Goal: Task Accomplishment & Management: Complete application form

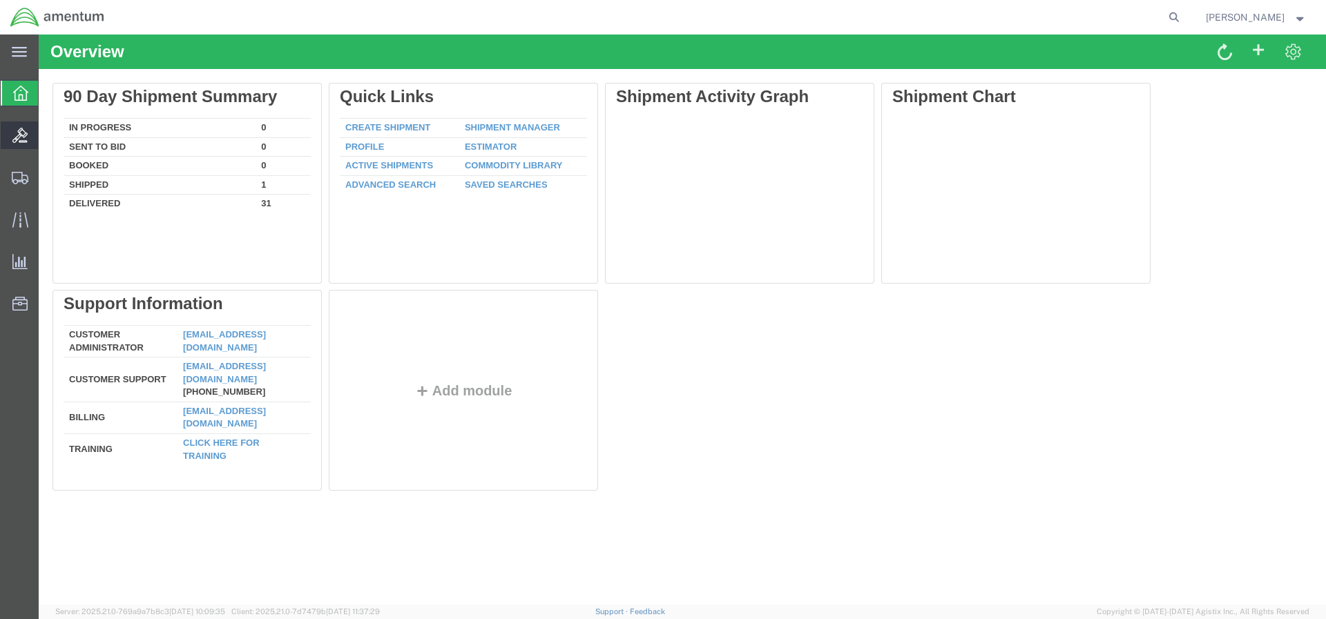
click at [23, 132] on icon at bounding box center [19, 135] width 15 height 15
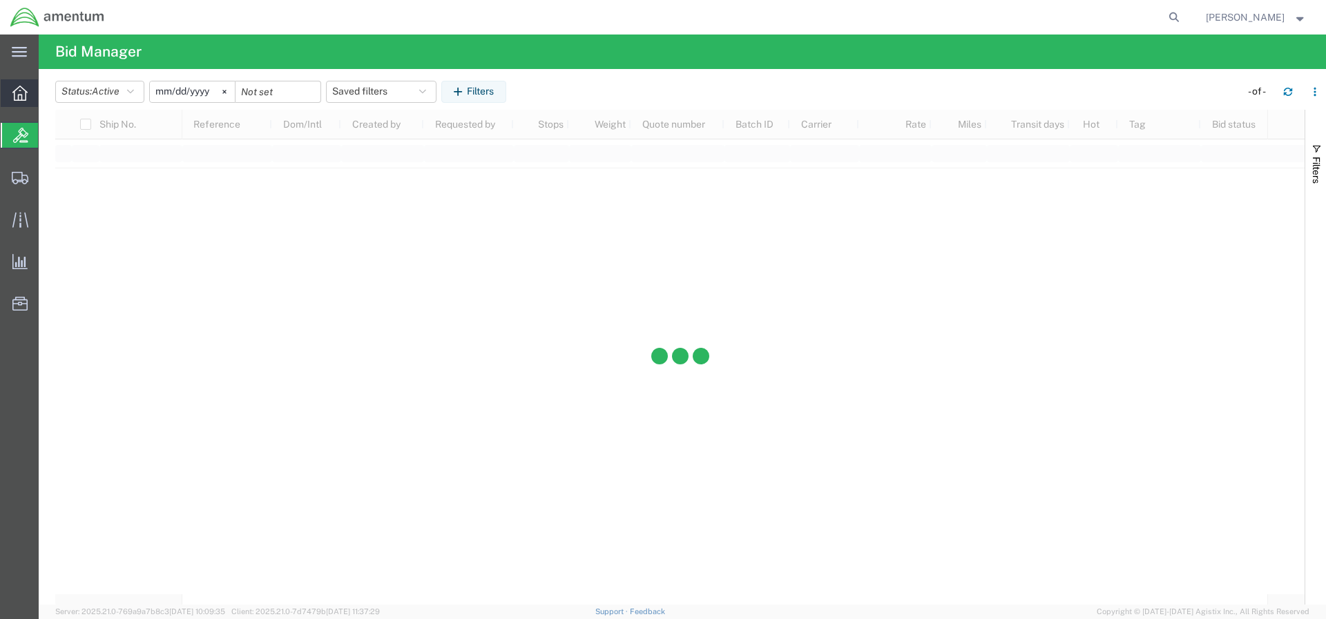
click at [26, 104] on div at bounding box center [20, 93] width 39 height 28
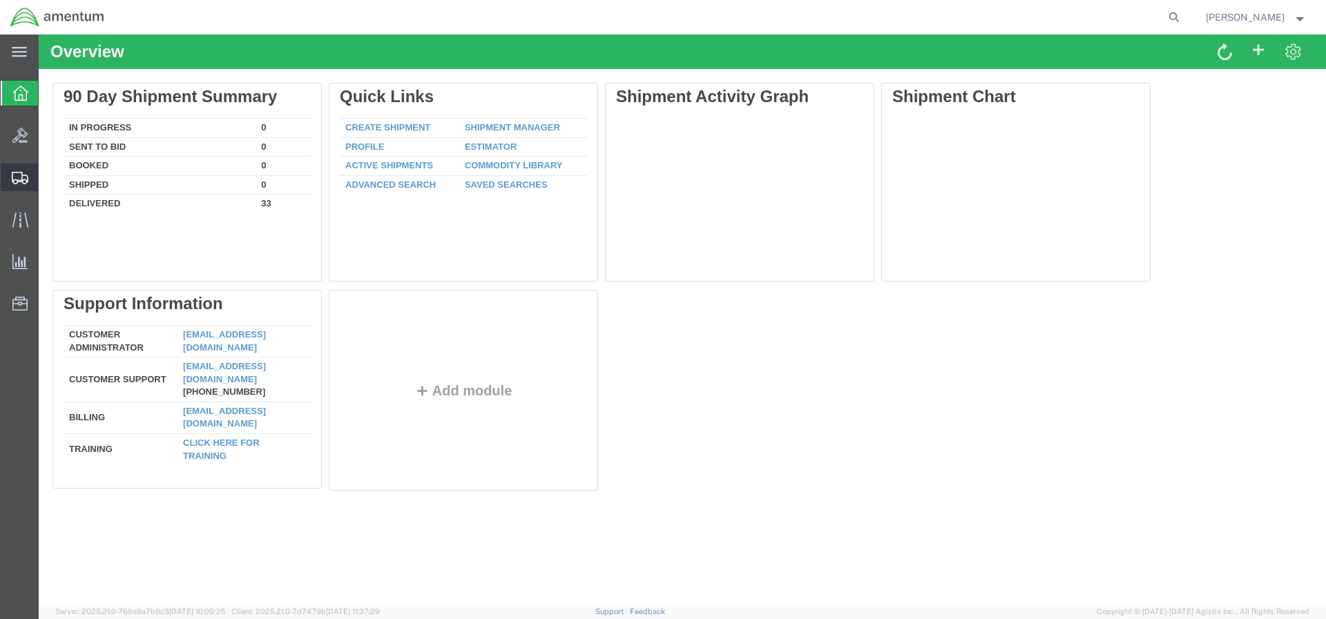
click at [23, 174] on icon at bounding box center [20, 178] width 17 height 12
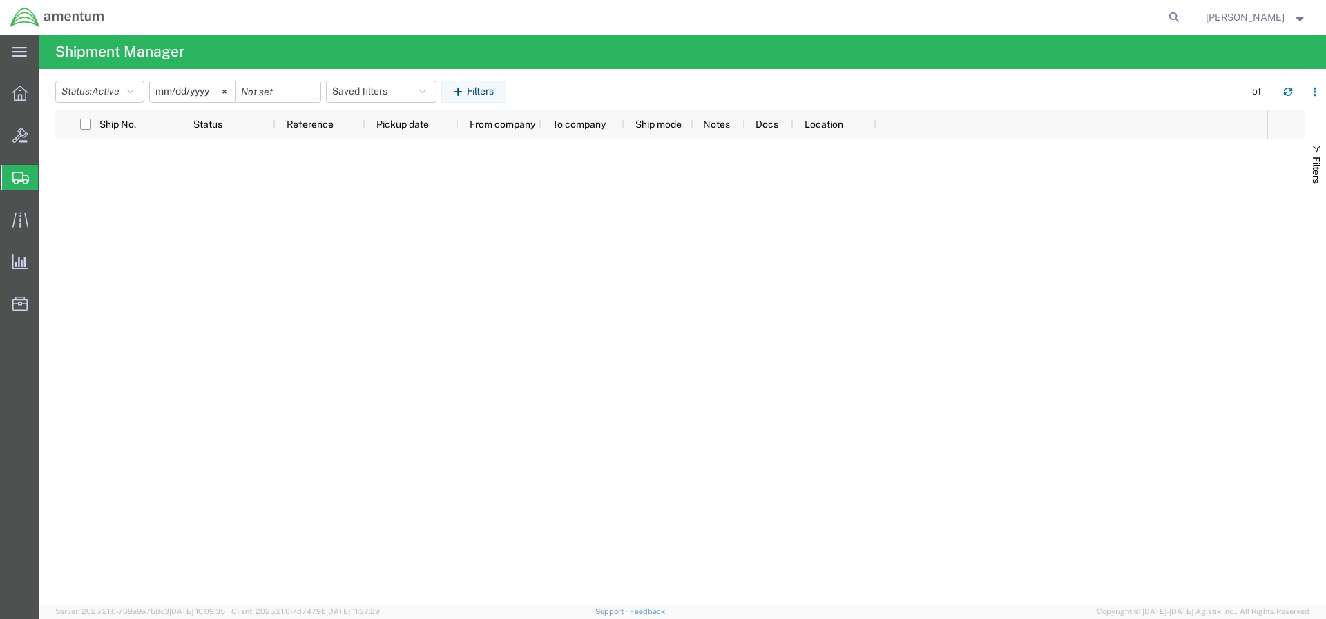
click at [0, 0] on span "Create Shipment" at bounding box center [0, 0] width 0 height 0
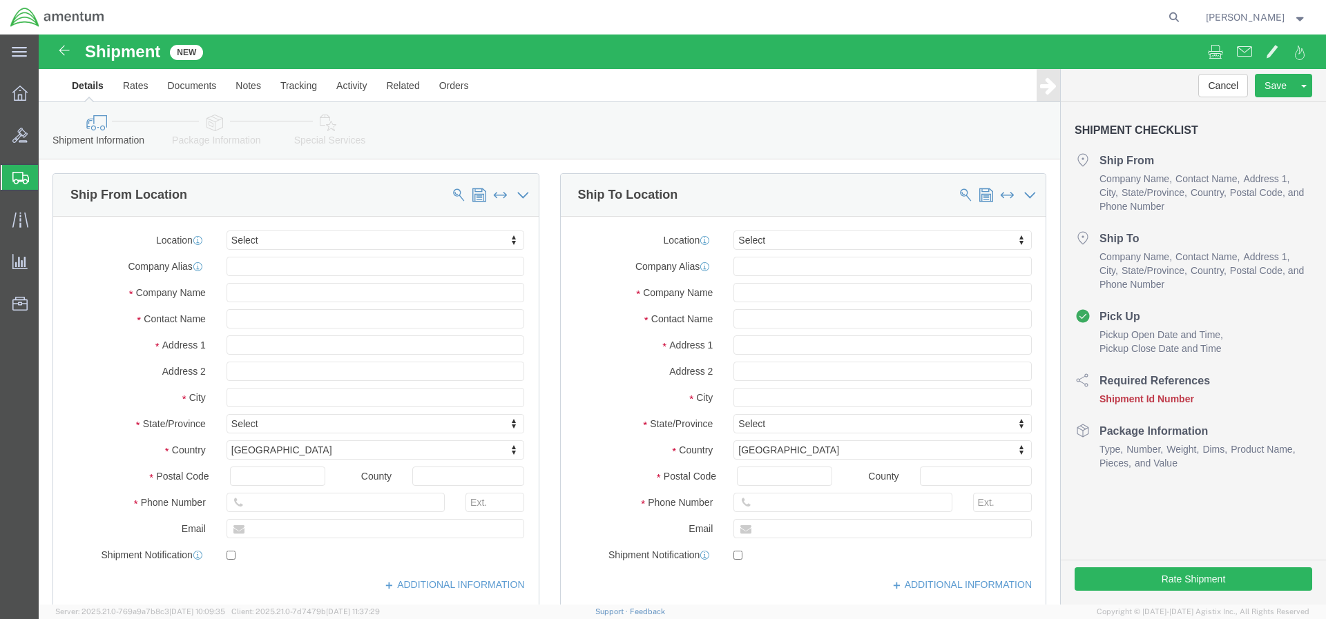
select select
click input "text"
type input "a"
type input "Amentum"
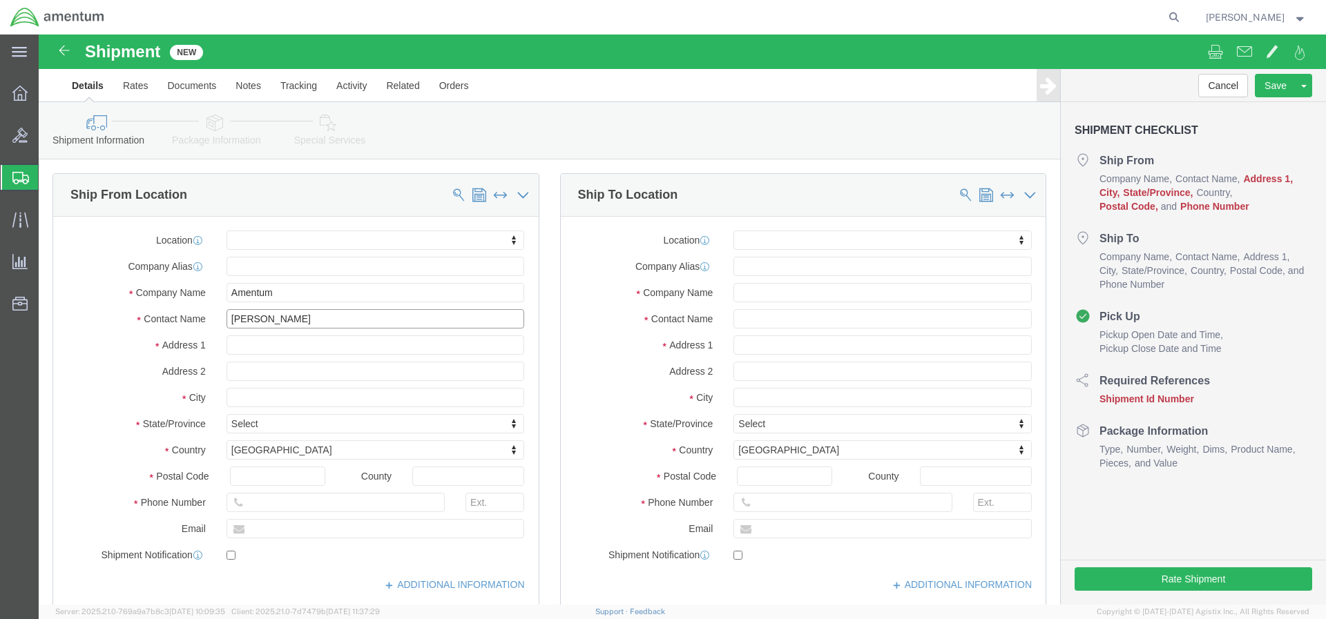
type input "[PERSON_NAME]"
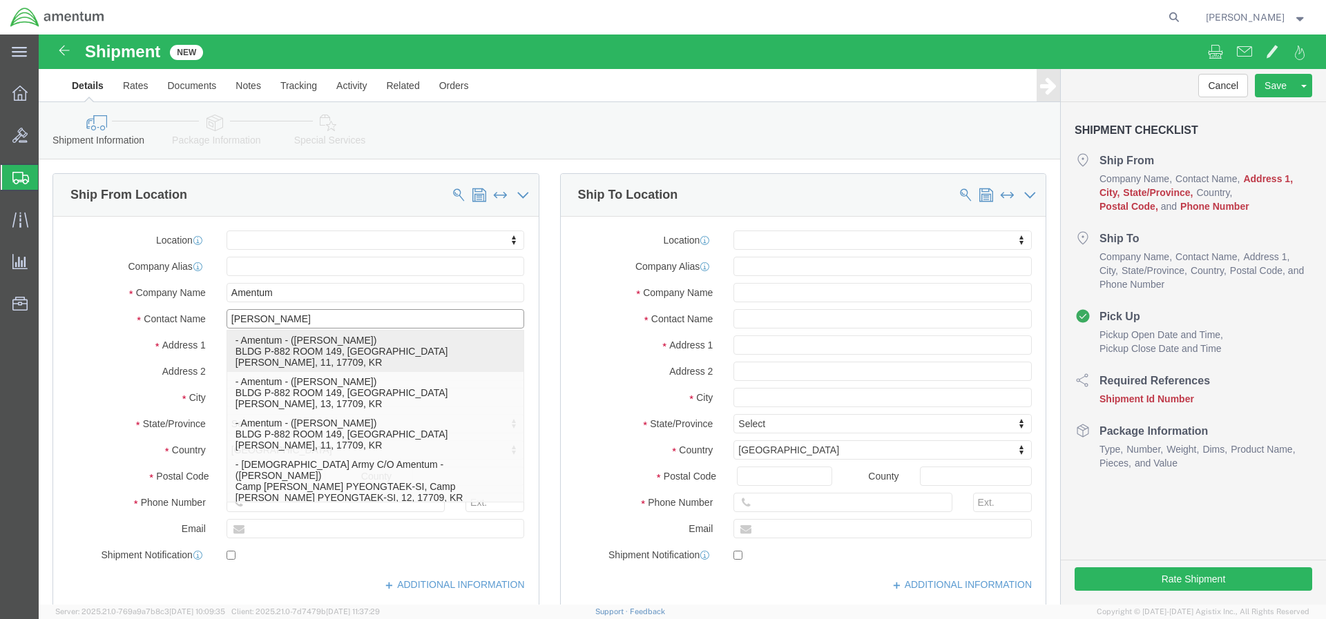
click p "- Amentum - ([PERSON_NAME]) BLDG P-882 ROOM 149, [GEOGRAPHIC_DATA][PERSON_NAME]…"
select select
type input "BLDG P-882 ROOM 149"
select select
select select "KR"
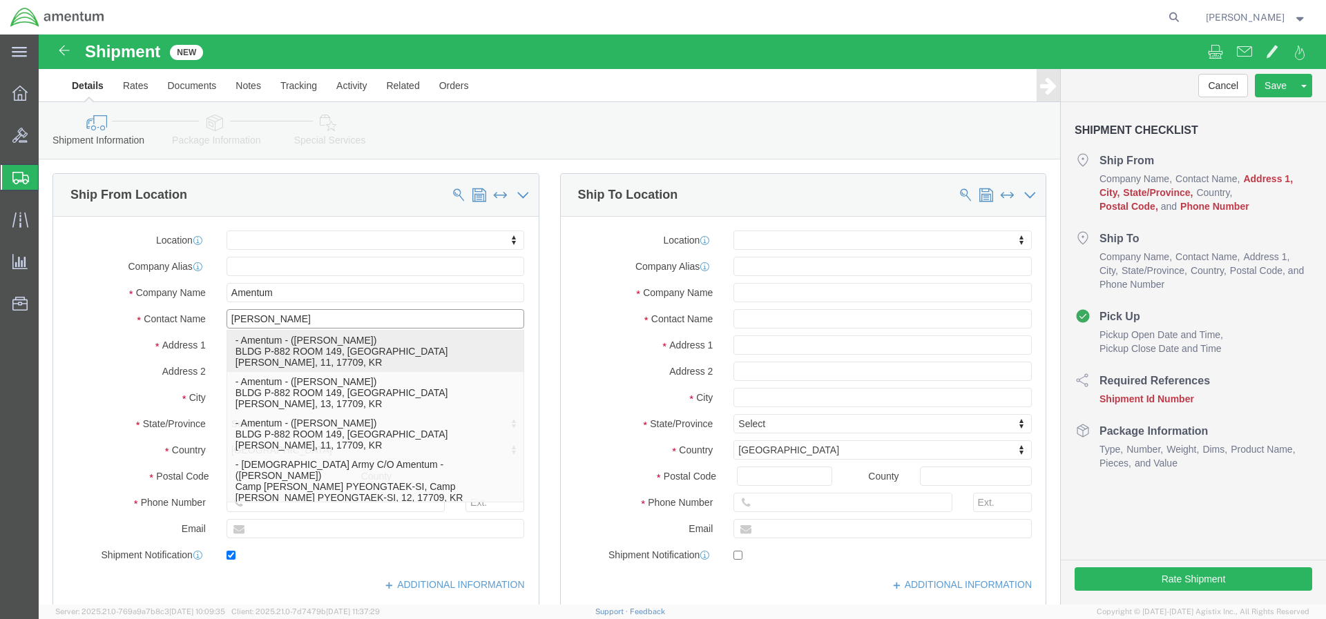
type input "17709"
type input "315-757-0152M"
type input "[PERSON_NAME][EMAIL_ADDRESS][PERSON_NAME][DOMAIN_NAME]"
checkbox input "true"
type input "[PERSON_NAME]"
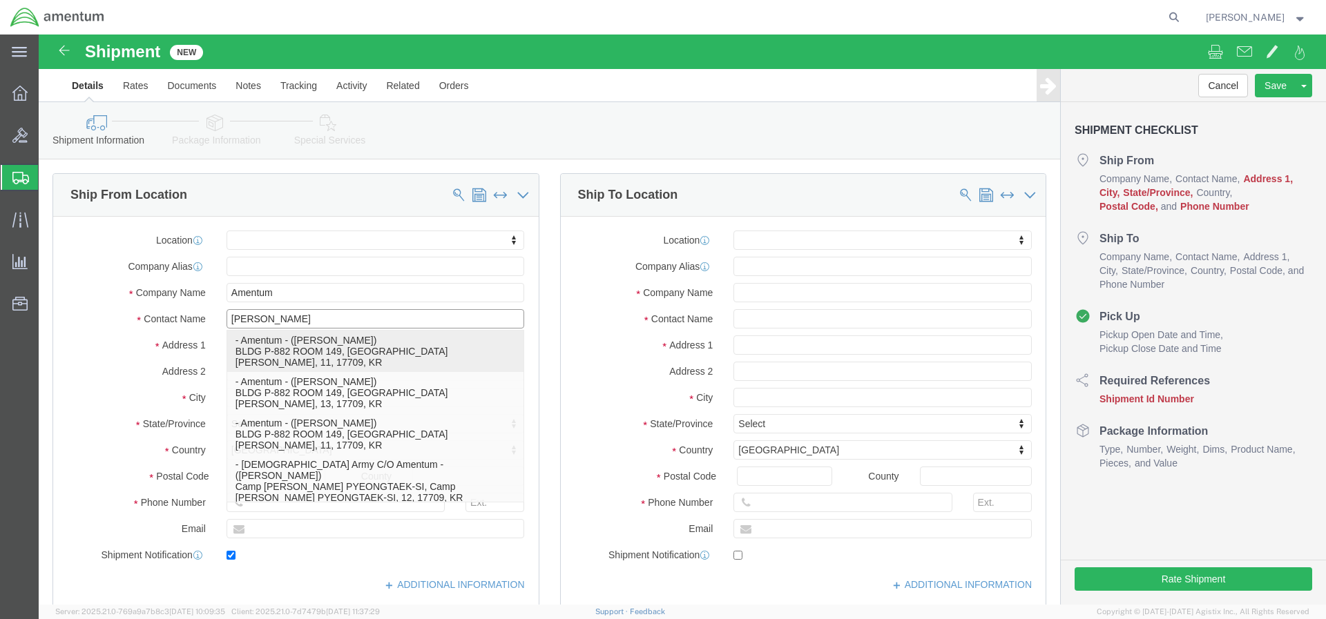
type input "Camp [PERSON_NAME]"
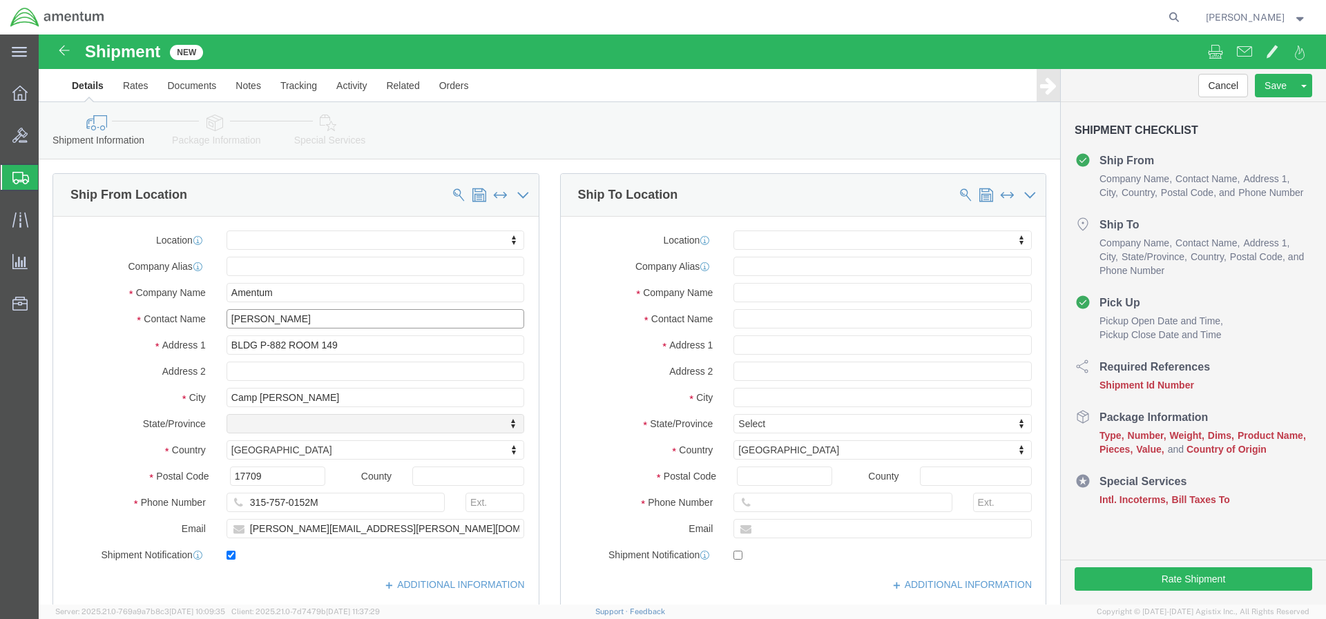
select select "11"
type input "[PERSON_NAME]"
click input "315-757-0152M"
type input "[PHONE_NUMBER]"
click input "text"
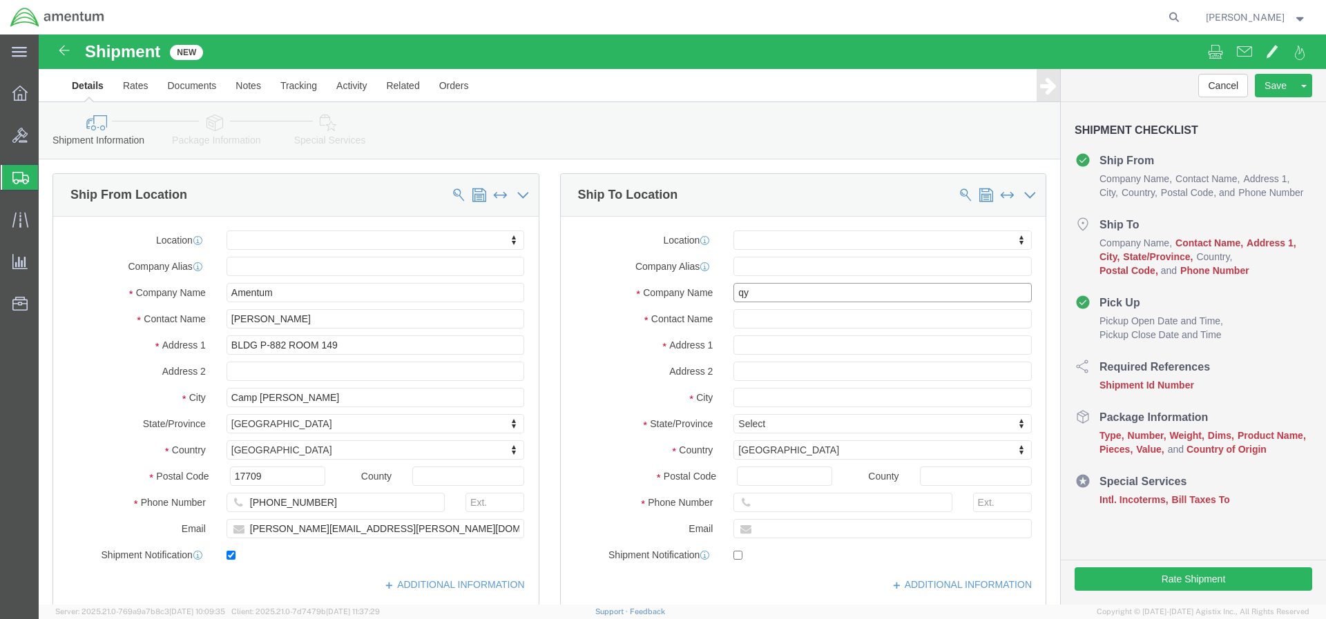
type input "q"
type input "Quest Diagnostics"
click input "text"
click input "Toxicology Derpartment"
type input "Toxicology Department"
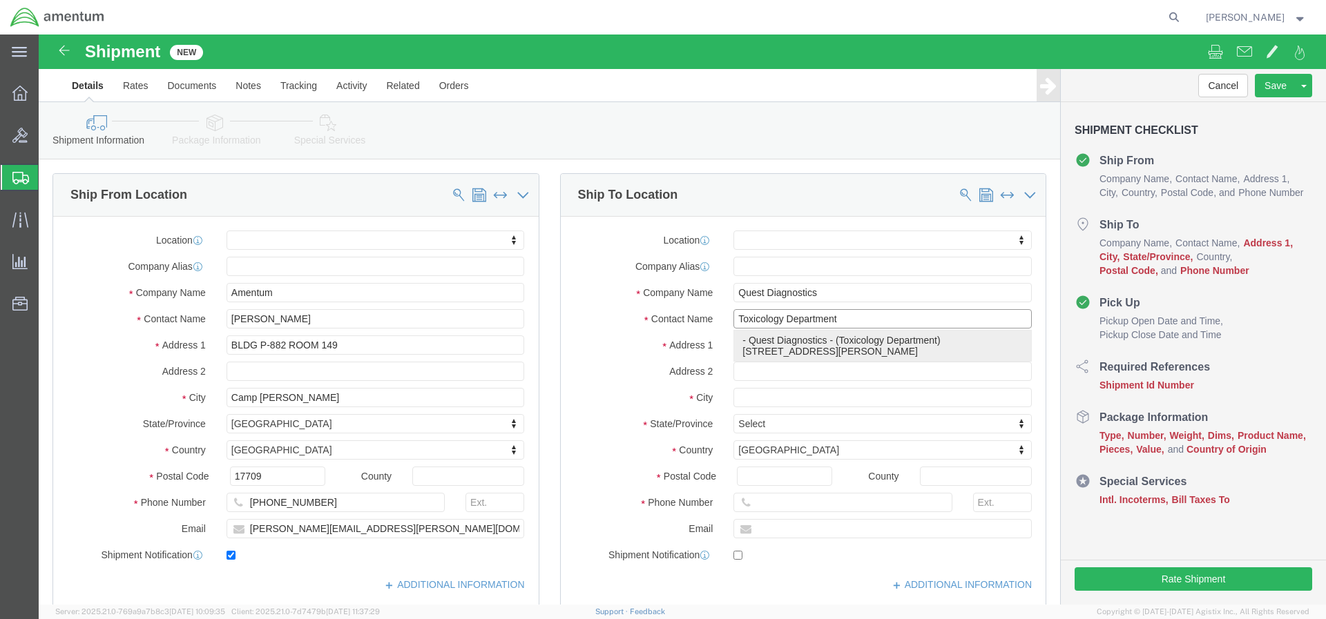
click p "- Quest Diagnostics - (Toxicology Department) [STREET_ADDRESS][PERSON_NAME]"
select select
type input "[STREET_ADDRESS][PERSON_NAME]"
type input "66700"
type input "Toxicology Department"
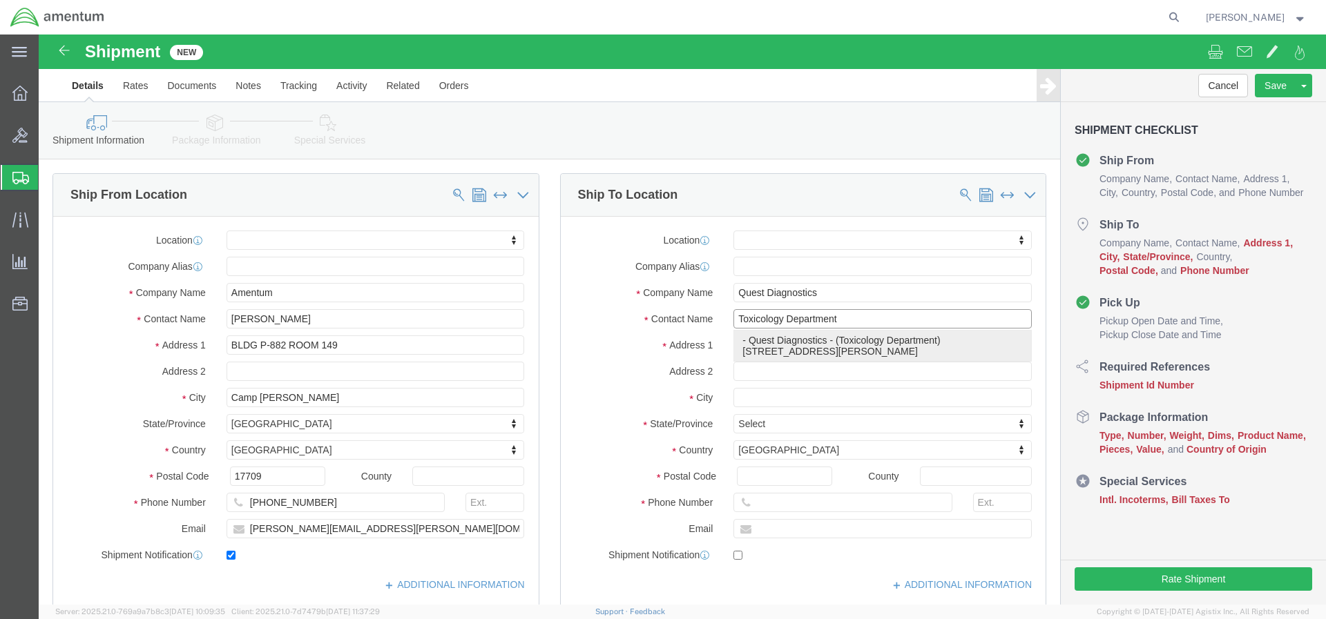
type input "Lenexa"
select select "KS"
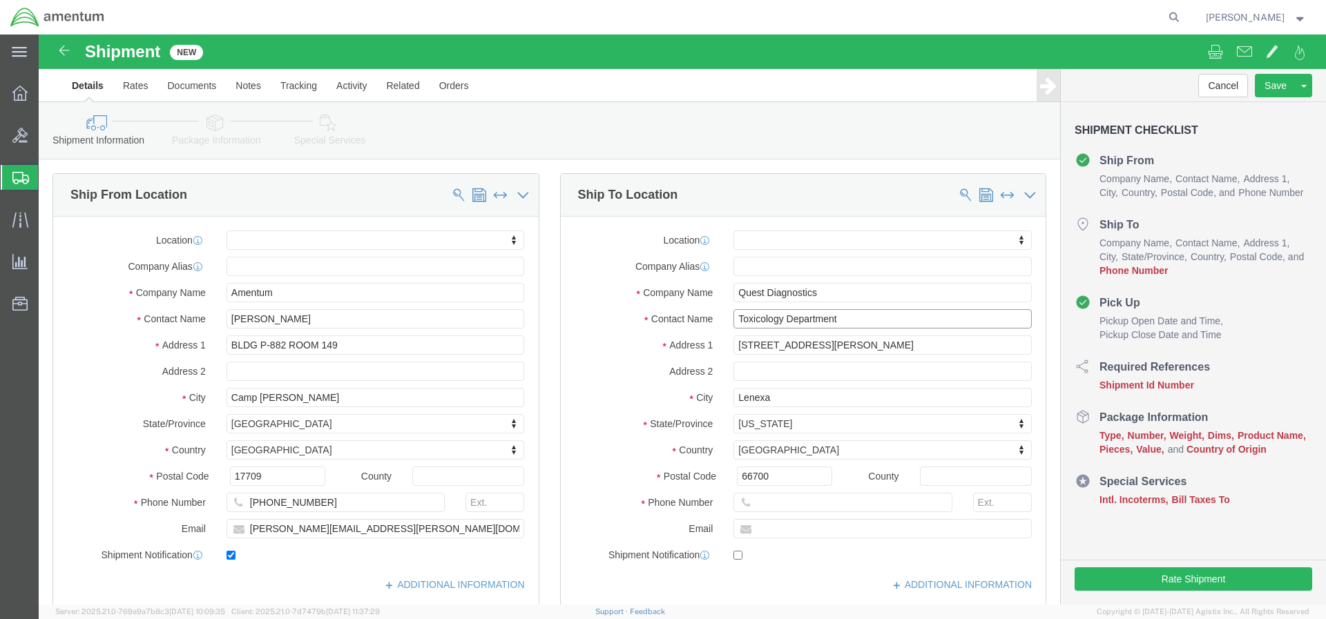
type input "Toxicology Department"
click input "text"
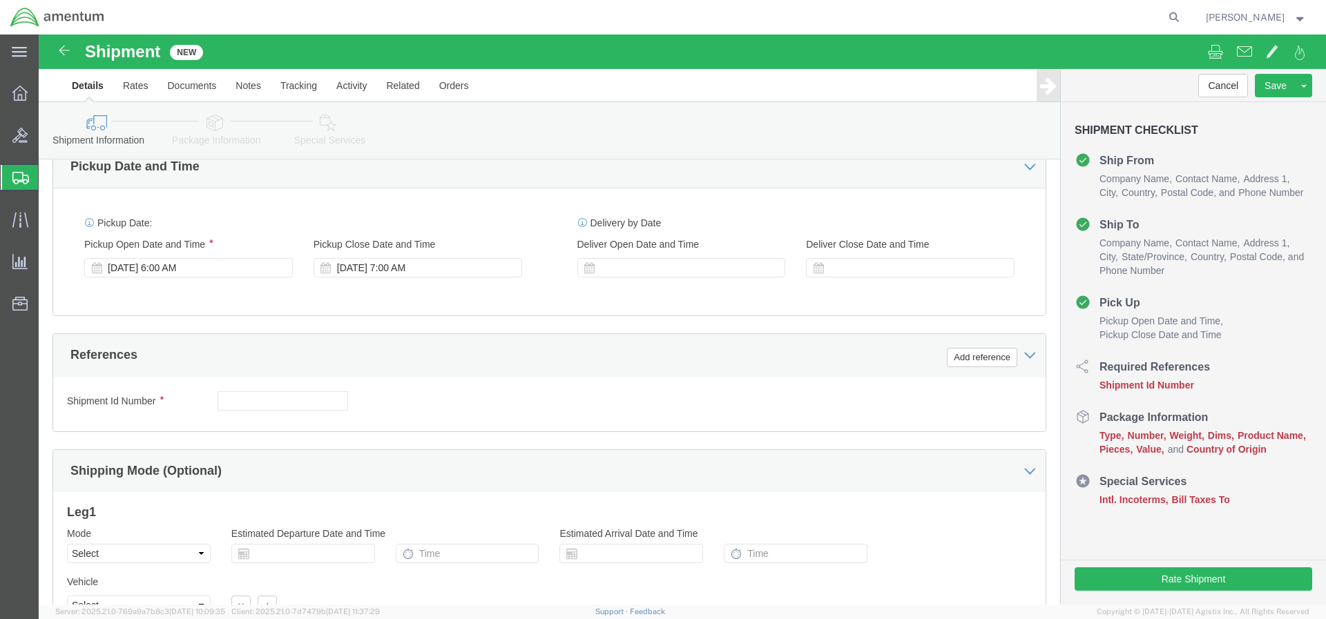
type input "[PHONE_NUMBER]"
click input "text"
type input "AFMW52880001"
click button "Add reference"
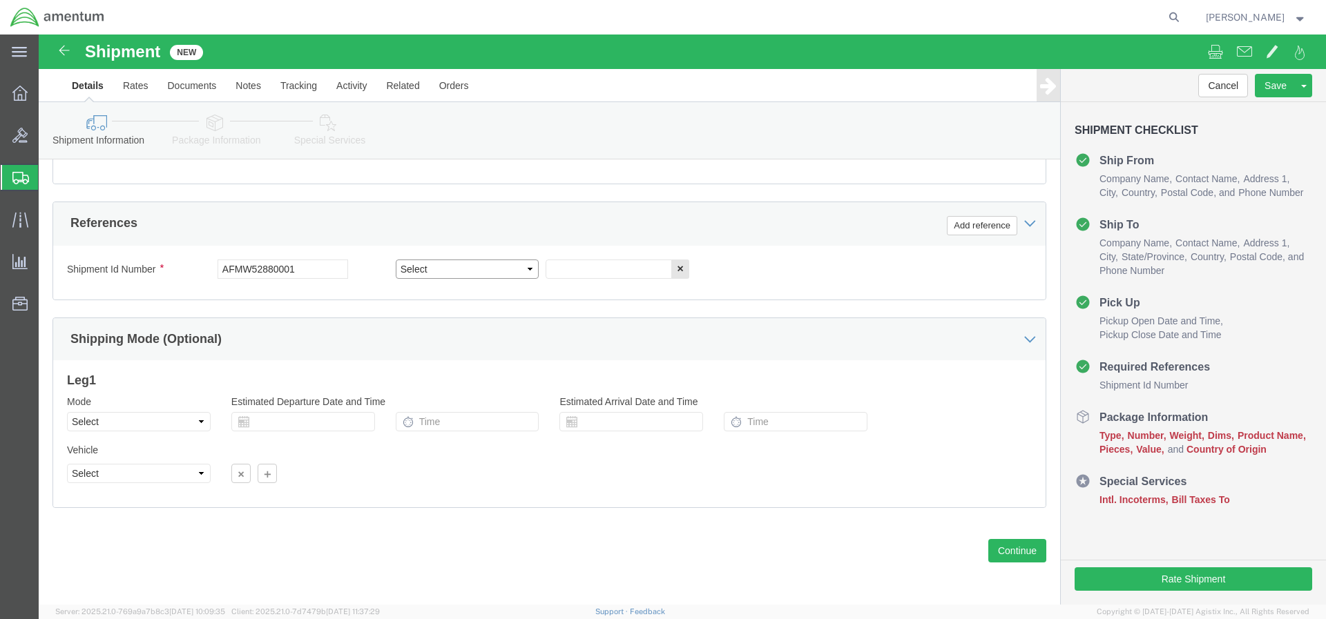
select select "PROJNUM"
click input "text"
paste input "4999.F.2500.AA.AA.00.0000.00"
type input "4999.F.2500.AA.AA.00.0000.00"
click button "Continue"
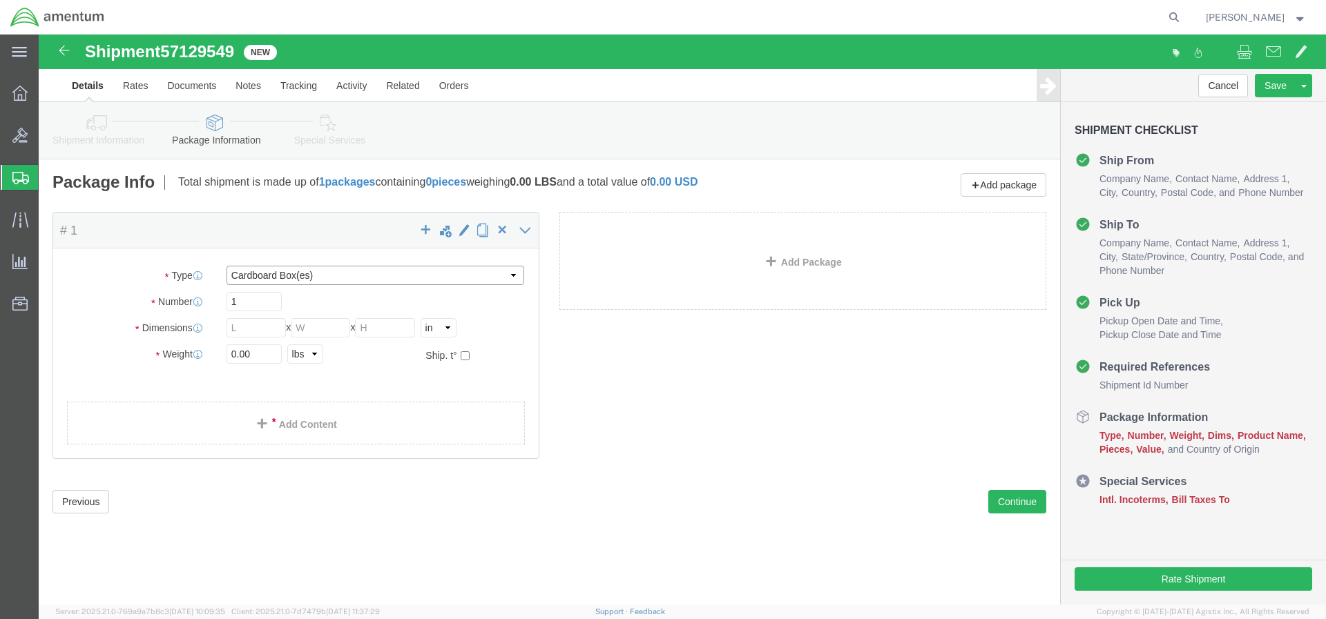
select select "PAK"
type input "10.25"
type input "12.75"
type input "1.00"
click span "button"
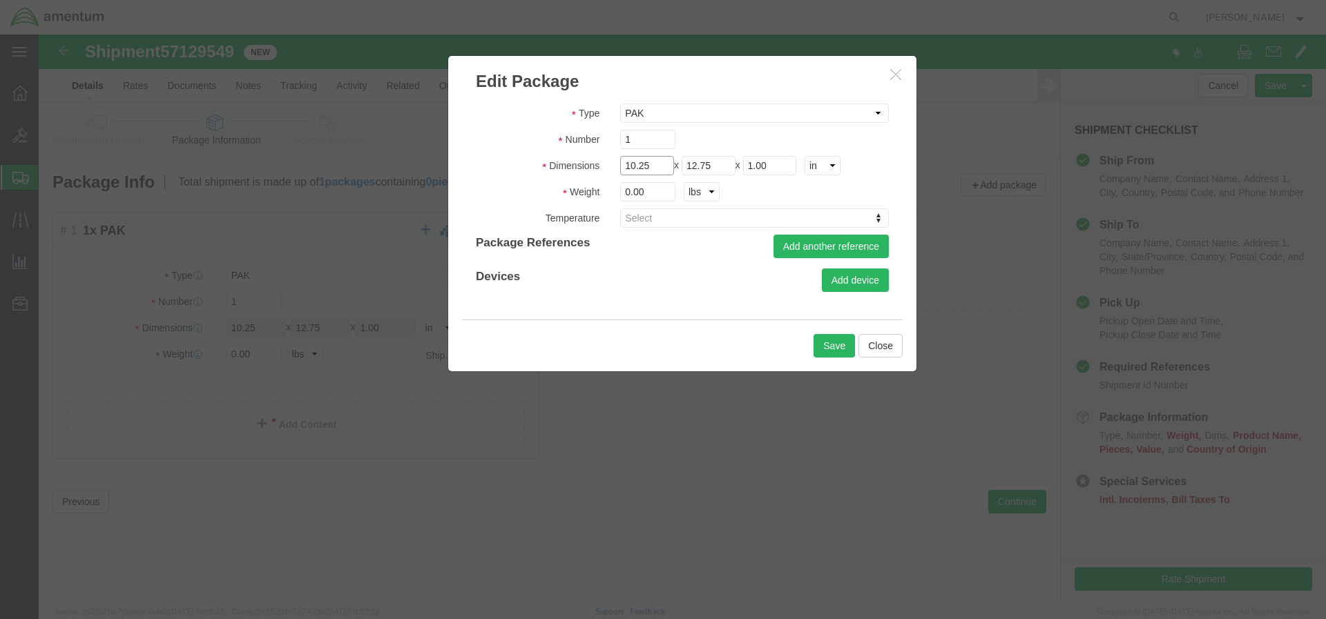
drag, startPoint x: 622, startPoint y: 128, endPoint x: 496, endPoint y: 133, distance: 125.7
click fieldset "Dimensions Length 10.25 x Width 12.75 x Height 1.00 cm ft in"
type input "15"
select select "CM"
type input "38.10"
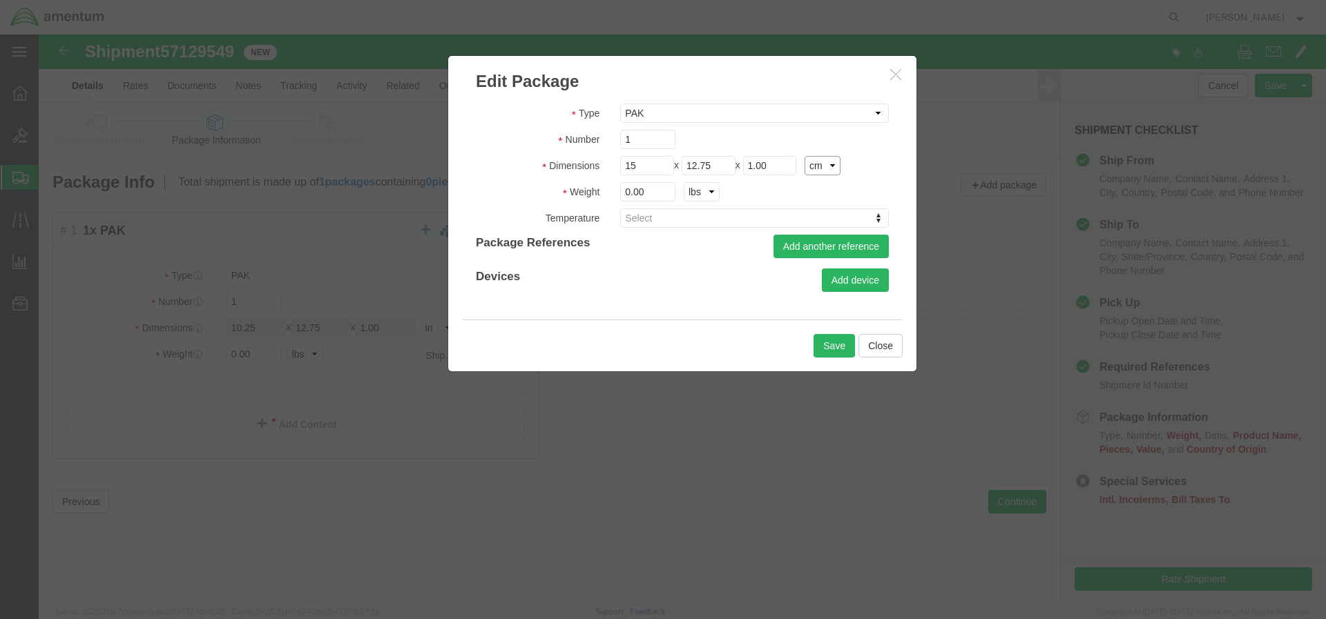
type input "32.38"
type input "2.54"
drag, startPoint x: 611, startPoint y: 160, endPoint x: 521, endPoint y: 164, distance: 89.8
click div "Weight 0.00 kgs lbs"
type input "1"
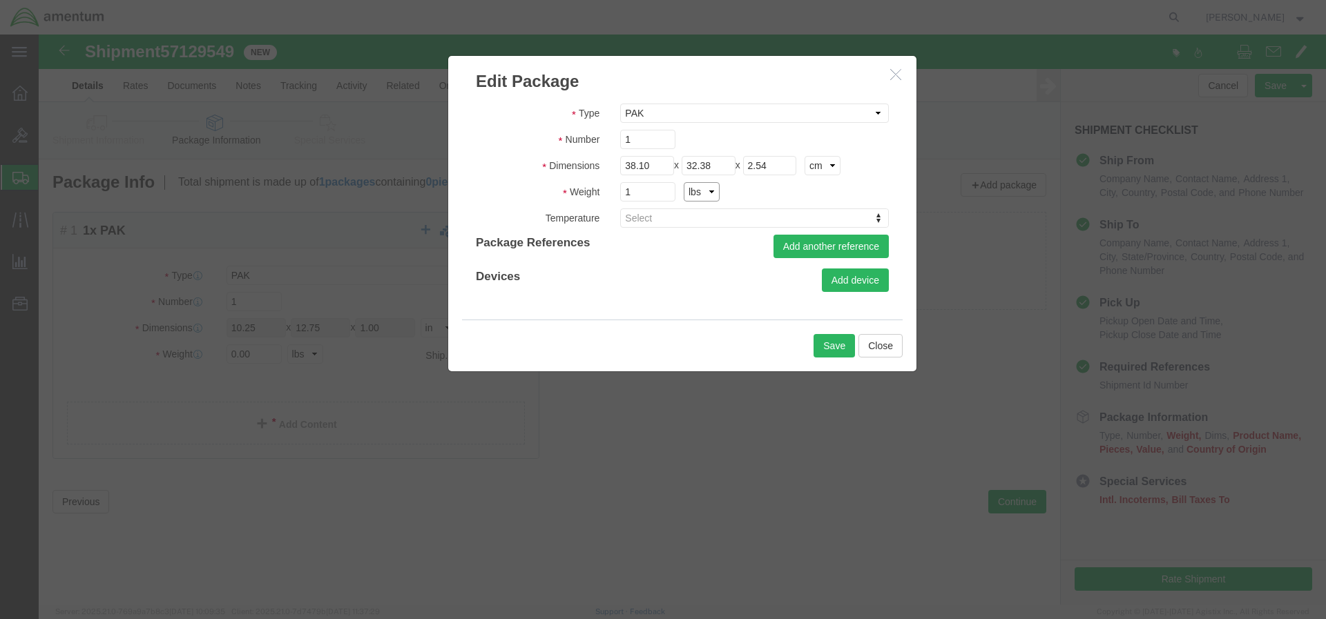
select select "KGS"
type input "0.45"
click button "Save"
type input "38.10"
type input "32.38"
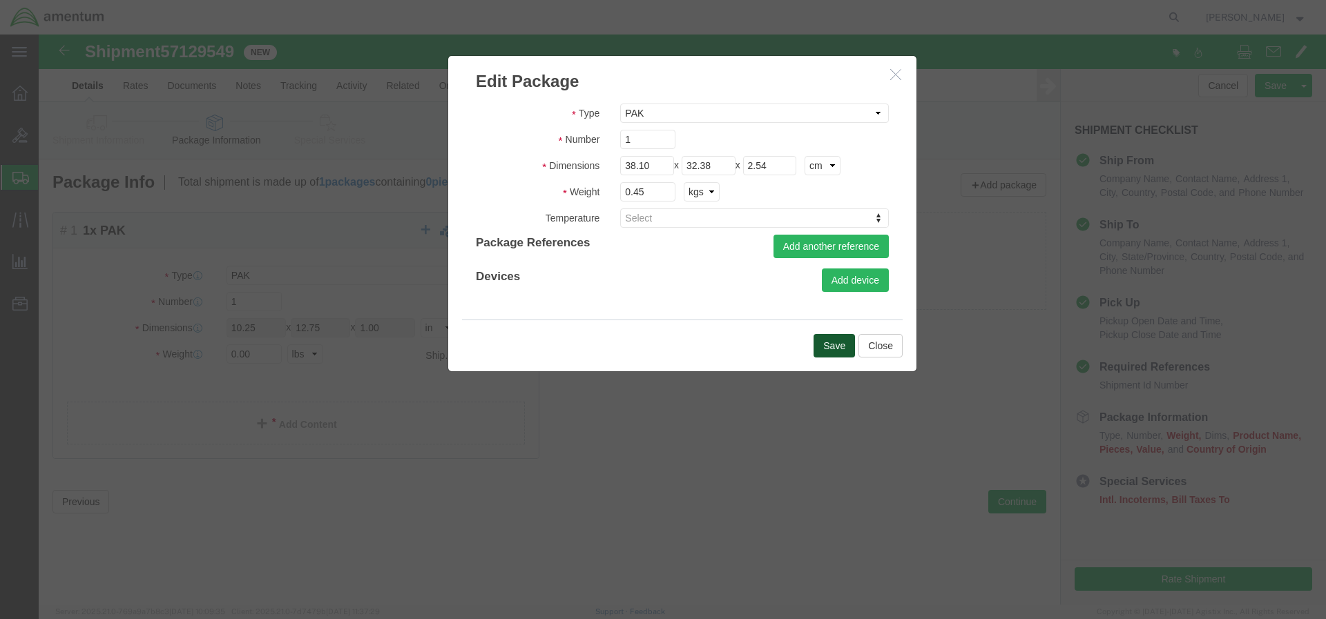
type input "2.54"
select select "CM"
type input "0.45"
select select "KGS"
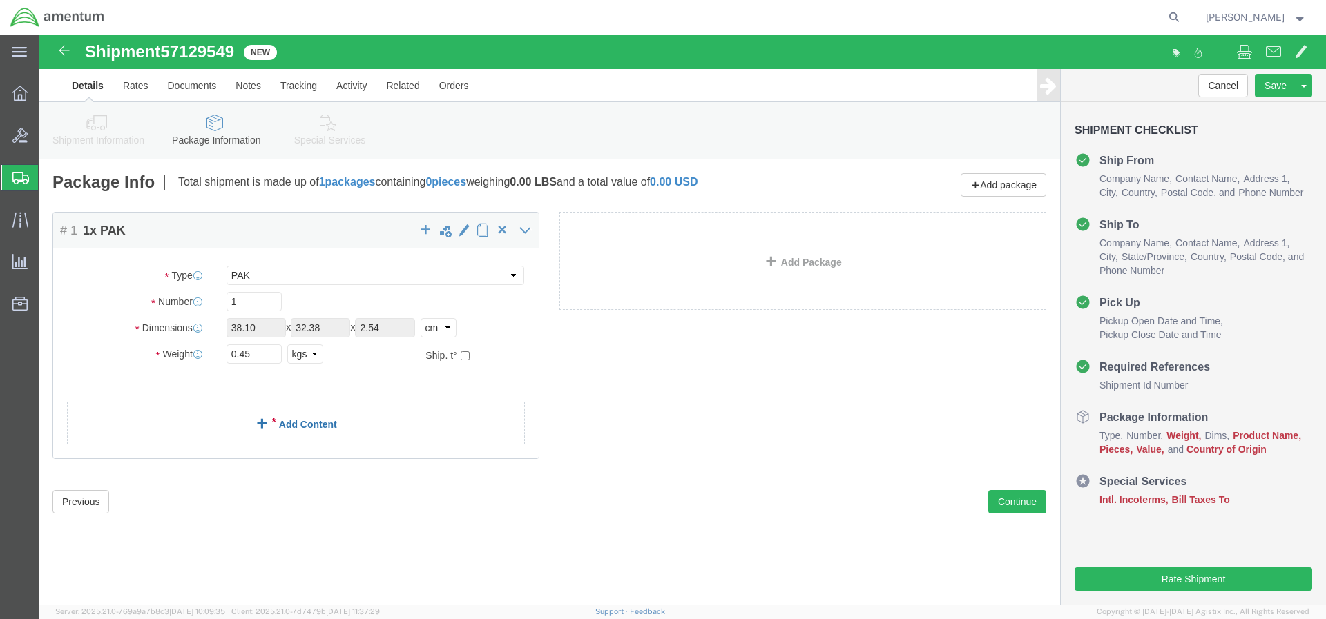
click link "Add Content"
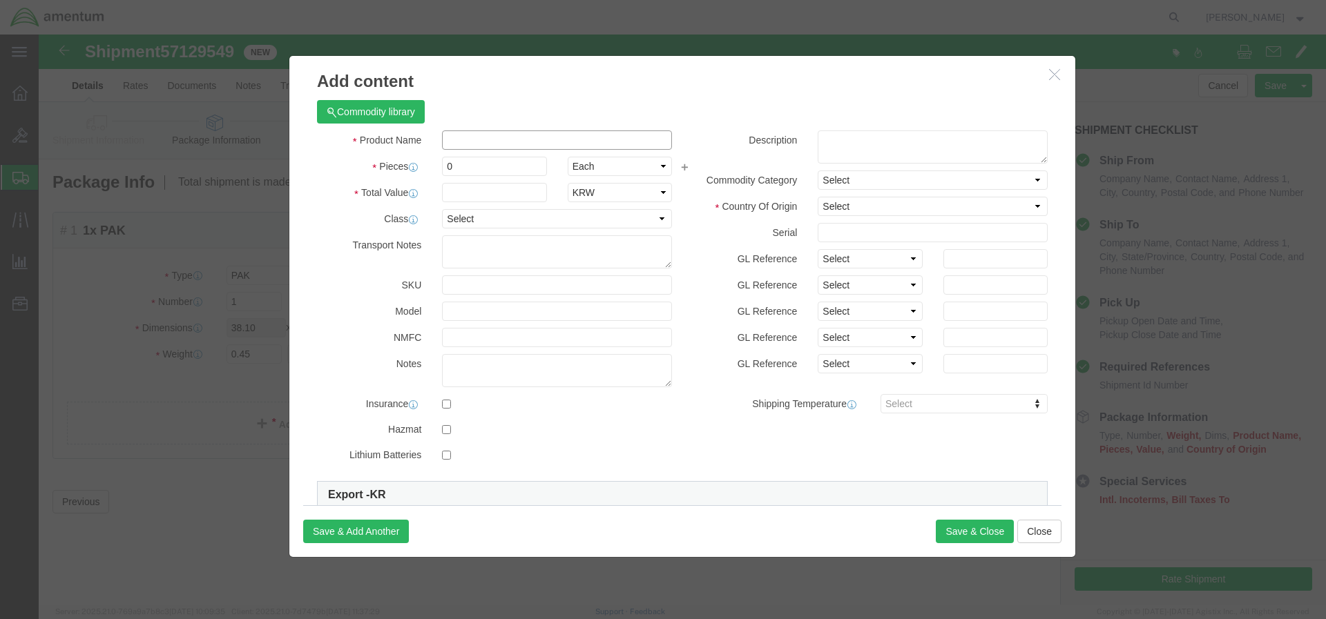
click input "text"
type input "Toxicology Test Kit"
click input "0"
type input "01"
click input "text"
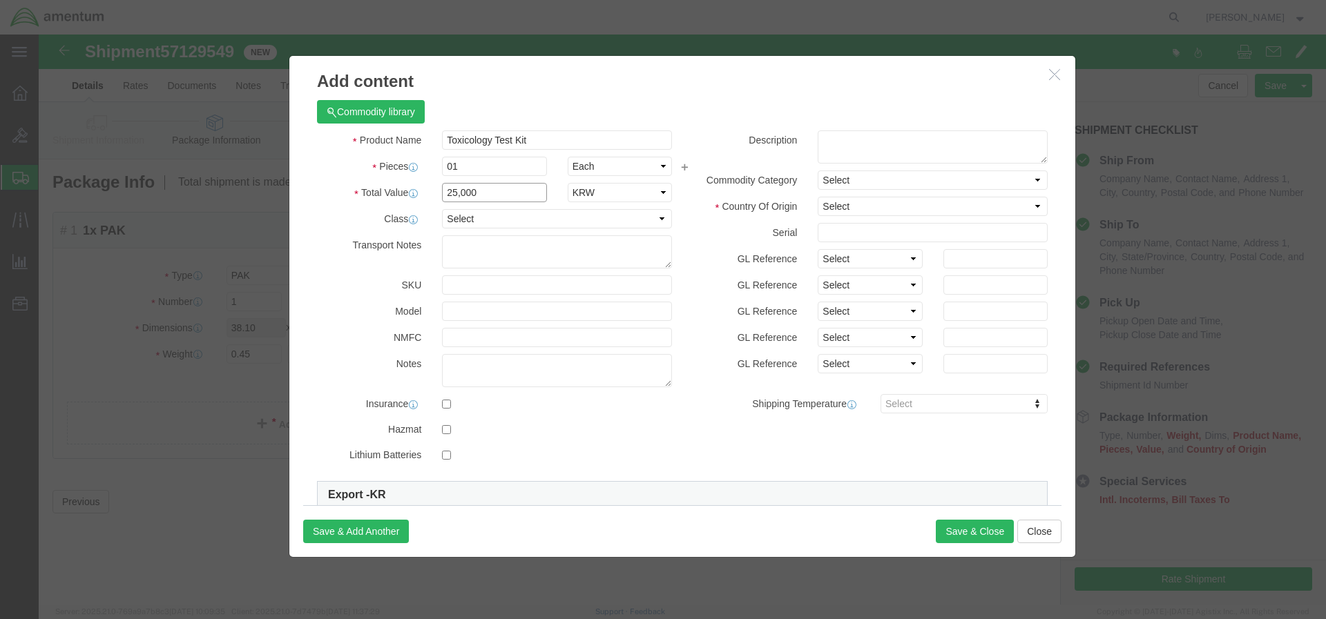
type input "25,000"
select select "55"
click textarea
type textarea "Toxicology test Kit for processing"
select select "US"
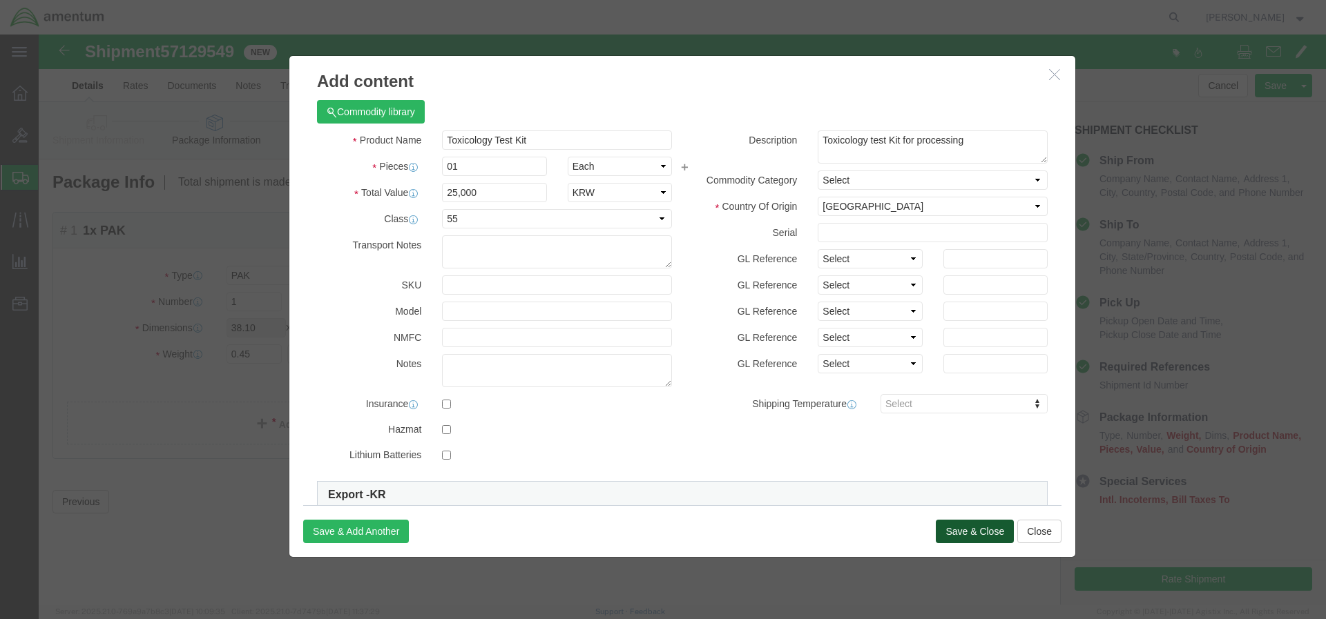
click button "Save & Close"
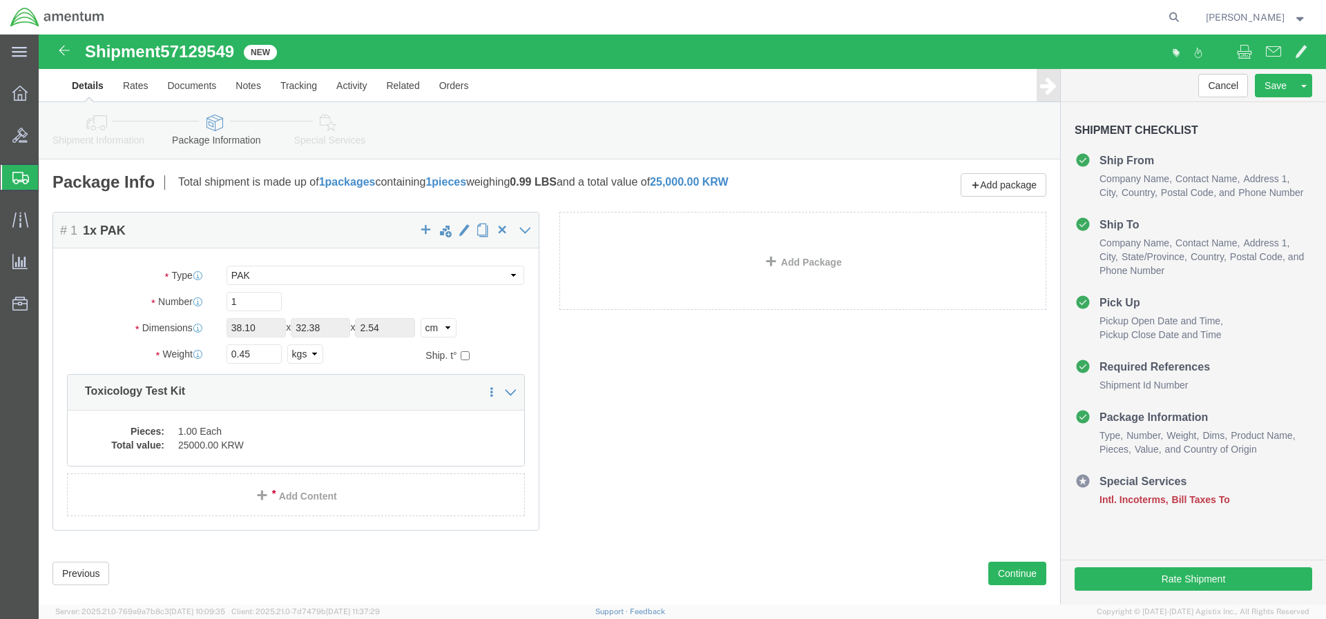
scroll to position [23, 0]
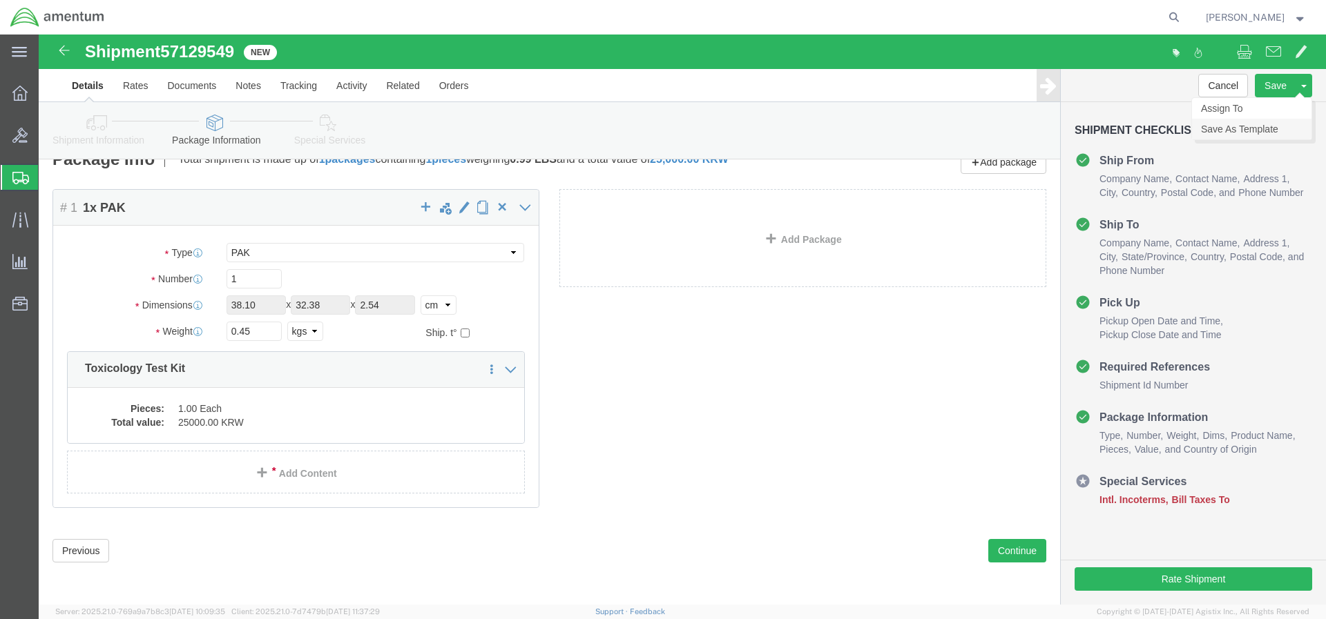
click link "Save As Template"
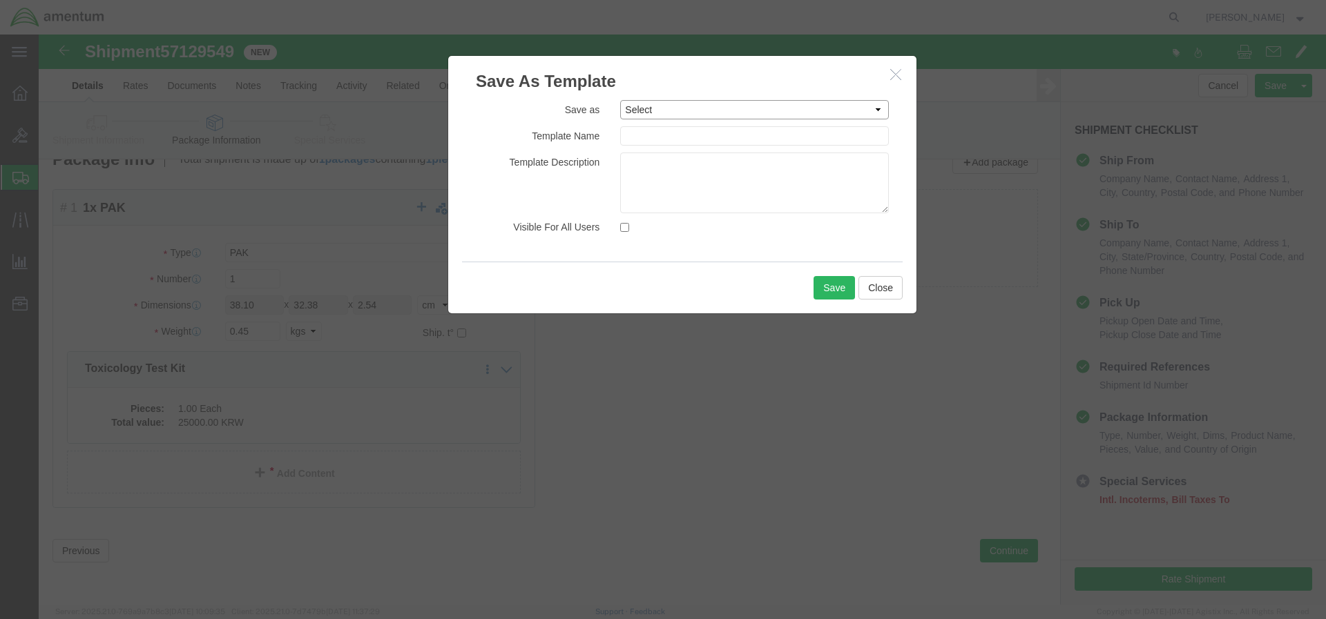
scroll to position [0, 0]
select select "49767"
drag, startPoint x: 693, startPoint y: 101, endPoint x: 737, endPoint y: 101, distance: 43.5
click input "Quest Toxicology AFMW52600001"
drag, startPoint x: 741, startPoint y: 101, endPoint x: 396, endPoint y: 134, distance: 346.8
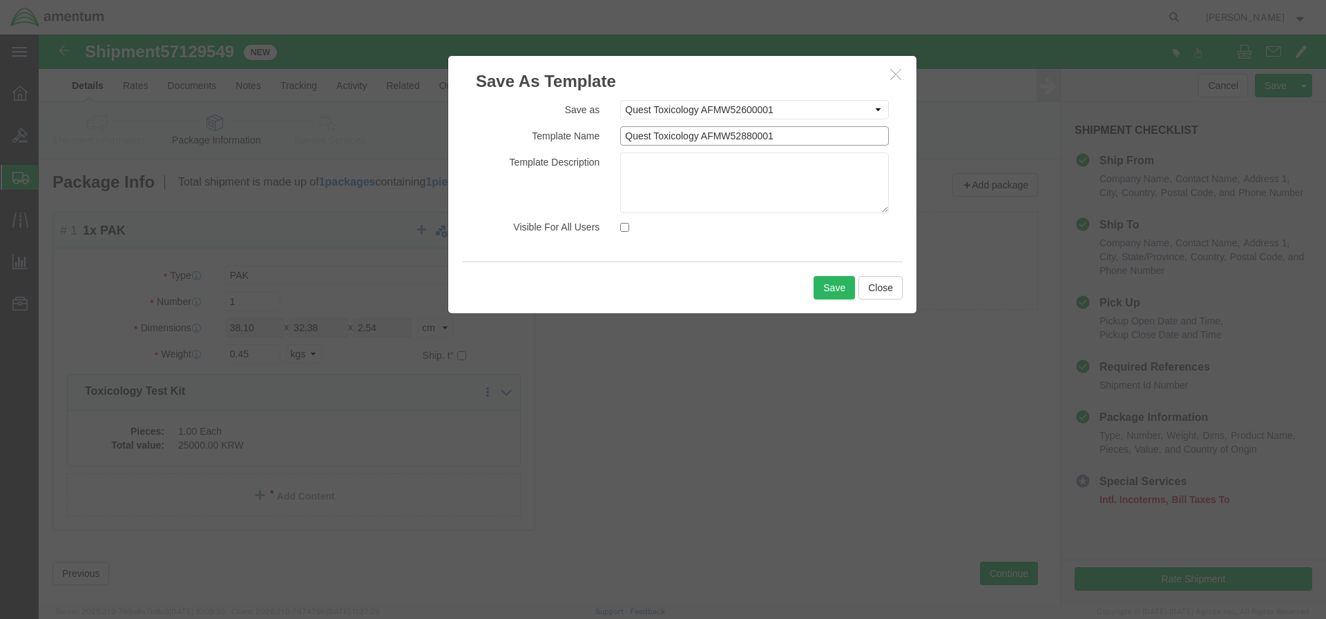
click div "Save As Template Save as Select #SAC TO BROWN FOR BOXES 1VISION 340 AVATION SER…"
type input "Quest Toxicology AFMW52880001"
click textarea
type textarea "Toxicology Test Kit for Processing"
click div
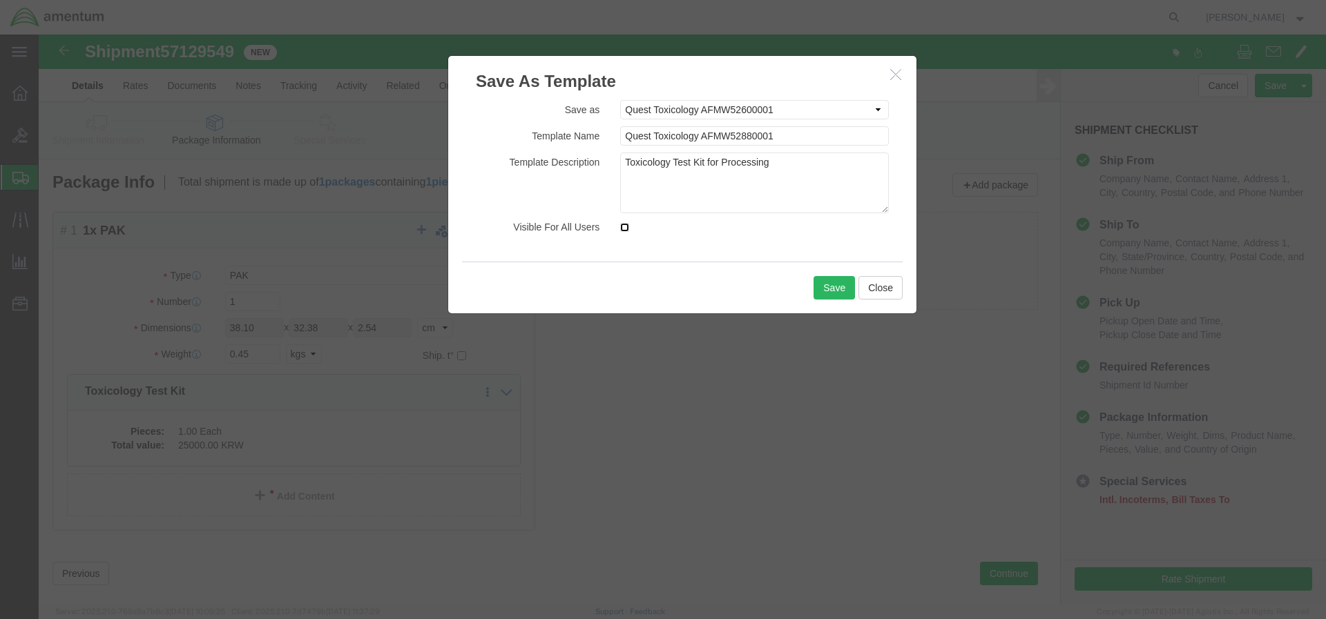
click input "Visible For All Users"
checkbox input "true"
click button "Save"
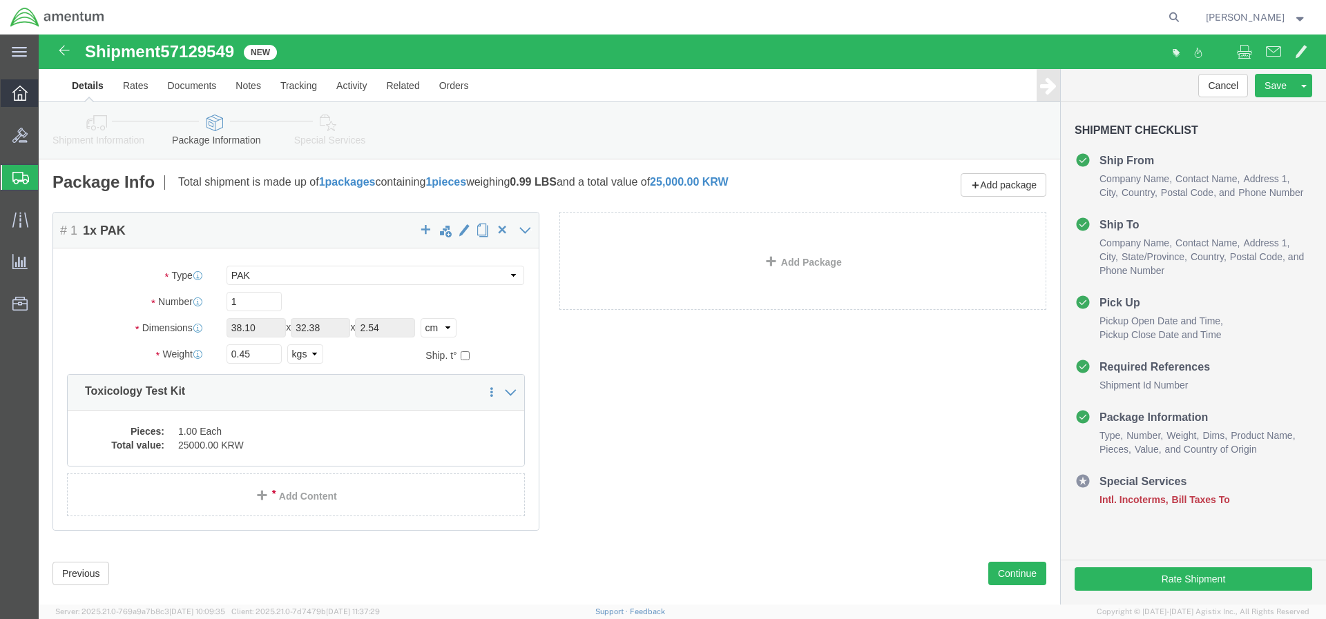
click at [17, 96] on icon at bounding box center [19, 93] width 15 height 15
